Goal: Information Seeking & Learning: Learn about a topic

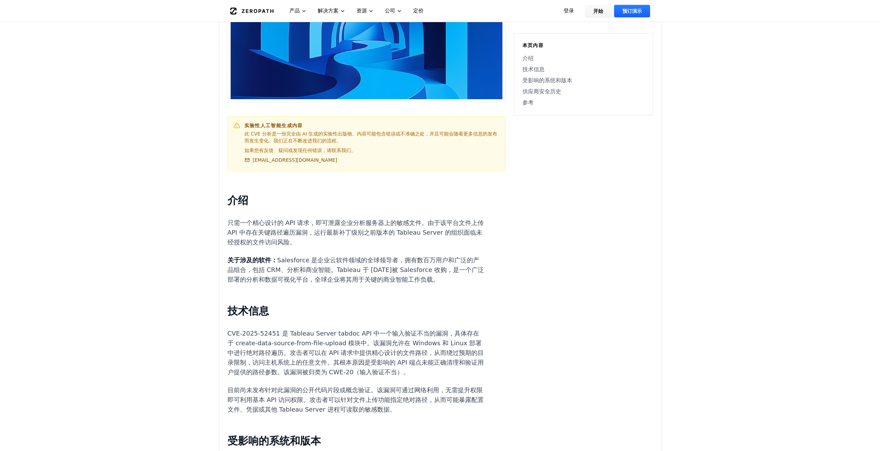
scroll to position [266, 0]
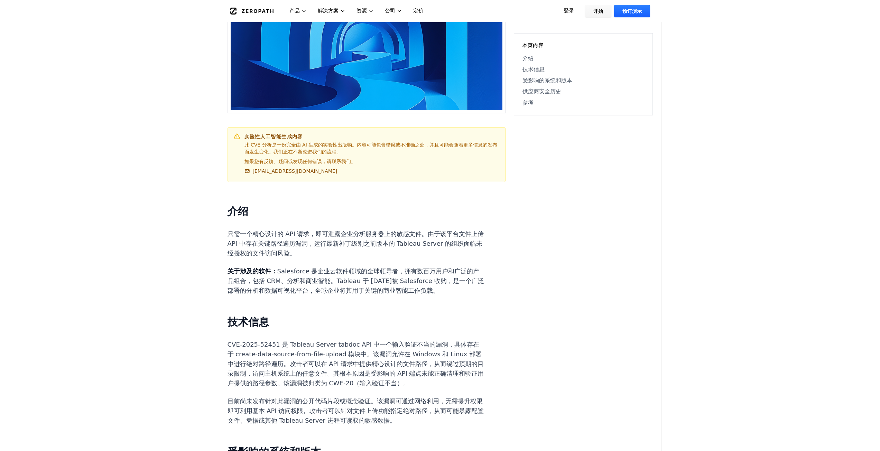
click at [544, 208] on div "实验性人工智能生成内容 此 CVE 分析是一份完全由 AI 生成的实验性出版物。内容可能包含错误或不准确之处，并且可能会随着更多信息的发布而发生变化。我们正在…" at bounding box center [440, 399] width 442 height 916
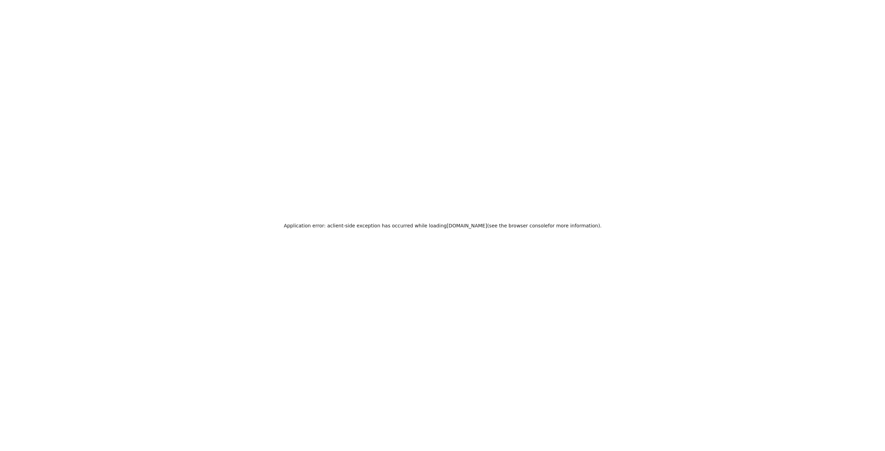
scroll to position [0, 0]
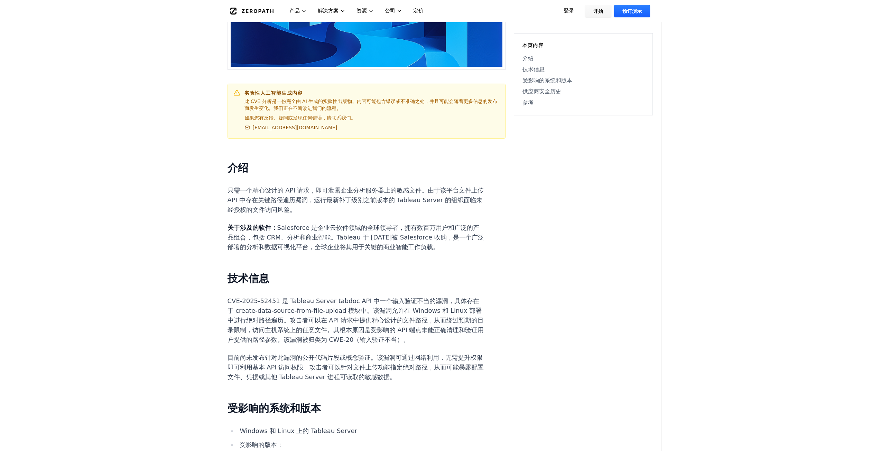
scroll to position [311, 0]
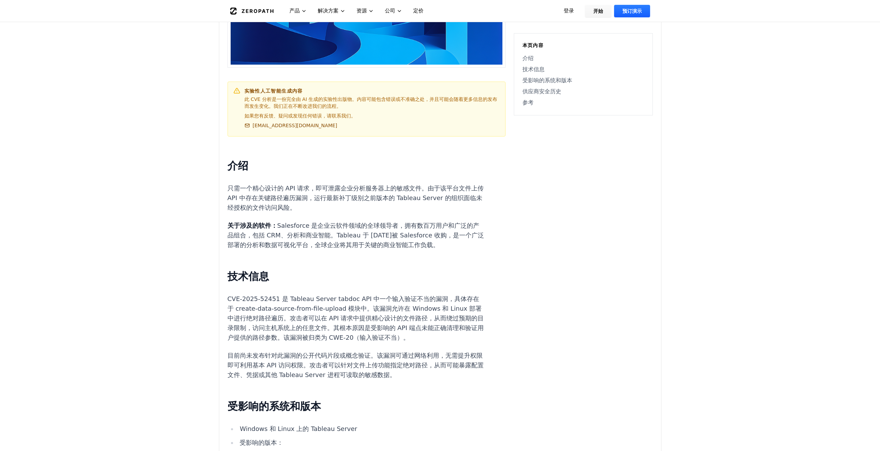
click at [612, 158] on div "实验性人工智能生成内容 此 CVE 分析是一份完全由 AI 生成的实验性出版物。内容可能包含错误或不准确之处，并且可能会随着更多信息的发布而发生变化。我们正在…" at bounding box center [440, 354] width 442 height 916
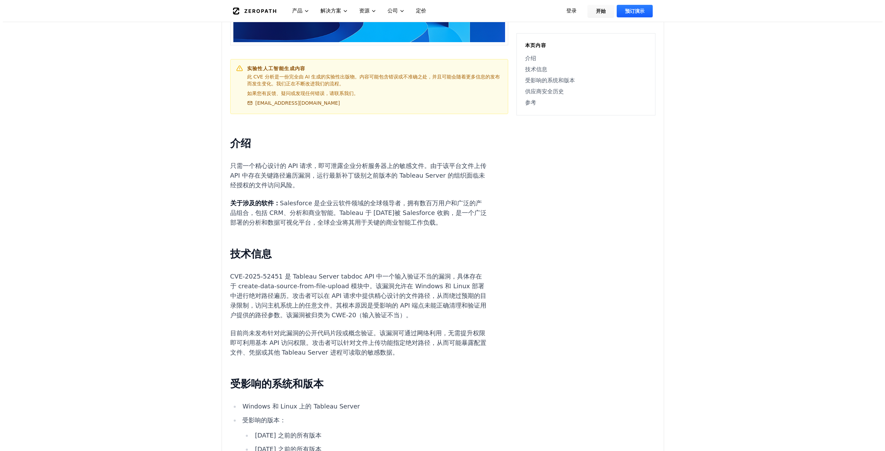
scroll to position [0, 0]
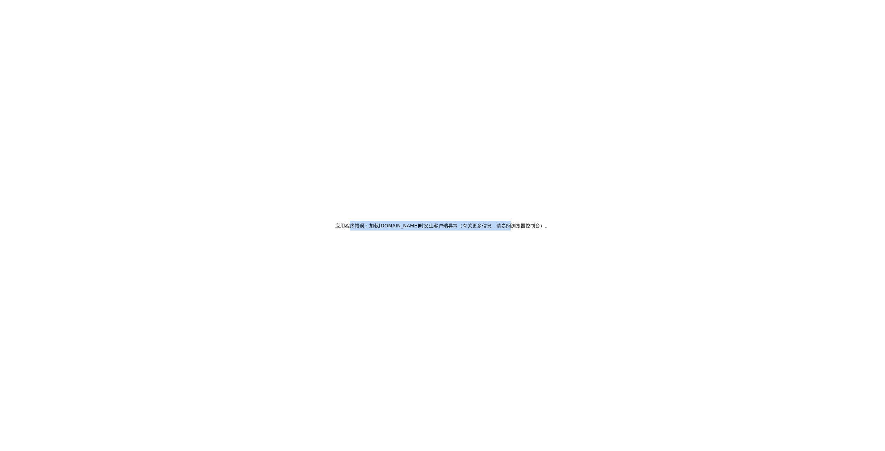
drag, startPoint x: 354, startPoint y: 226, endPoint x: 509, endPoint y: 225, distance: 154.9
click at [509, 225] on h2 "应用程序错误：加载 zeropath.com 时发生 客户端异常 （ 有关更多信息，请参阅 浏览器控制台）。" at bounding box center [442, 226] width 215 height 10
click at [511, 225] on font "浏览器控制台）。" at bounding box center [530, 226] width 39 height 6
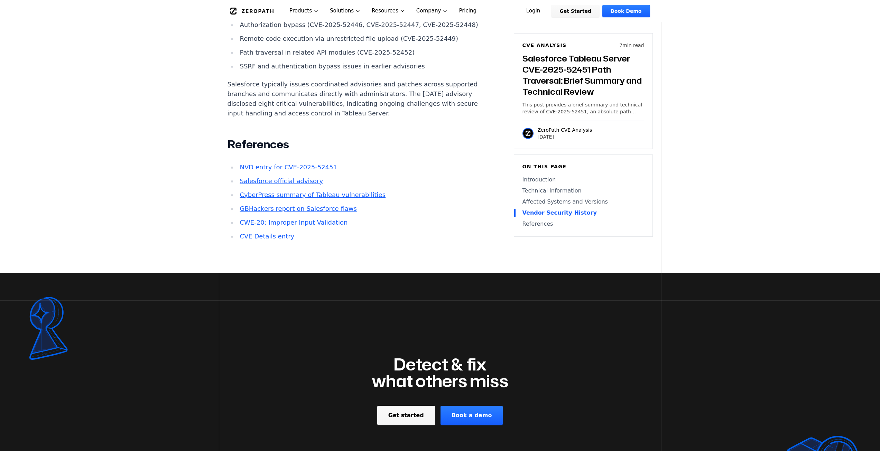
scroll to position [1003, 0]
